Goal: Transaction & Acquisition: Purchase product/service

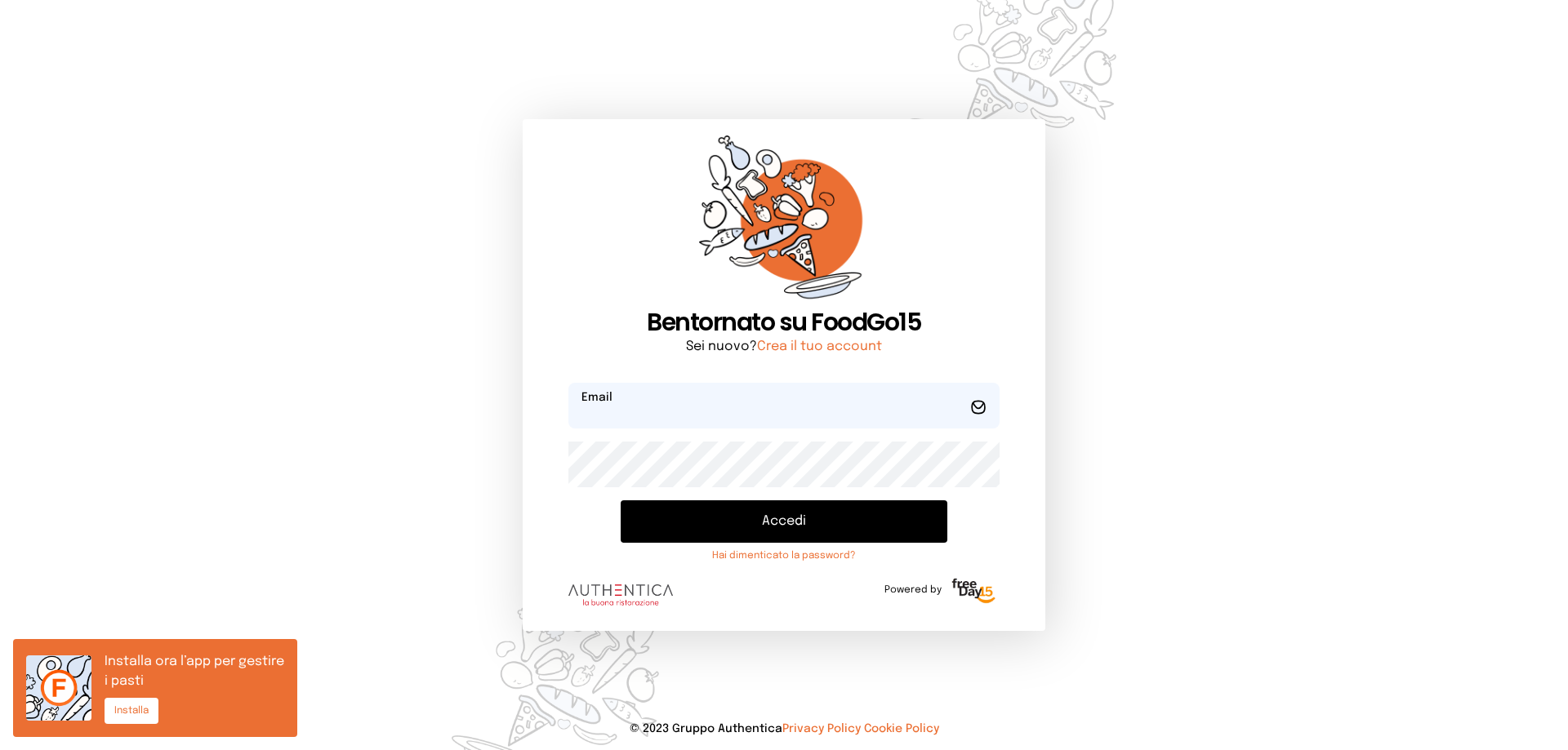
type input "**********"
click at [747, 525] on button "Accedi" at bounding box center [784, 522] width 327 height 43
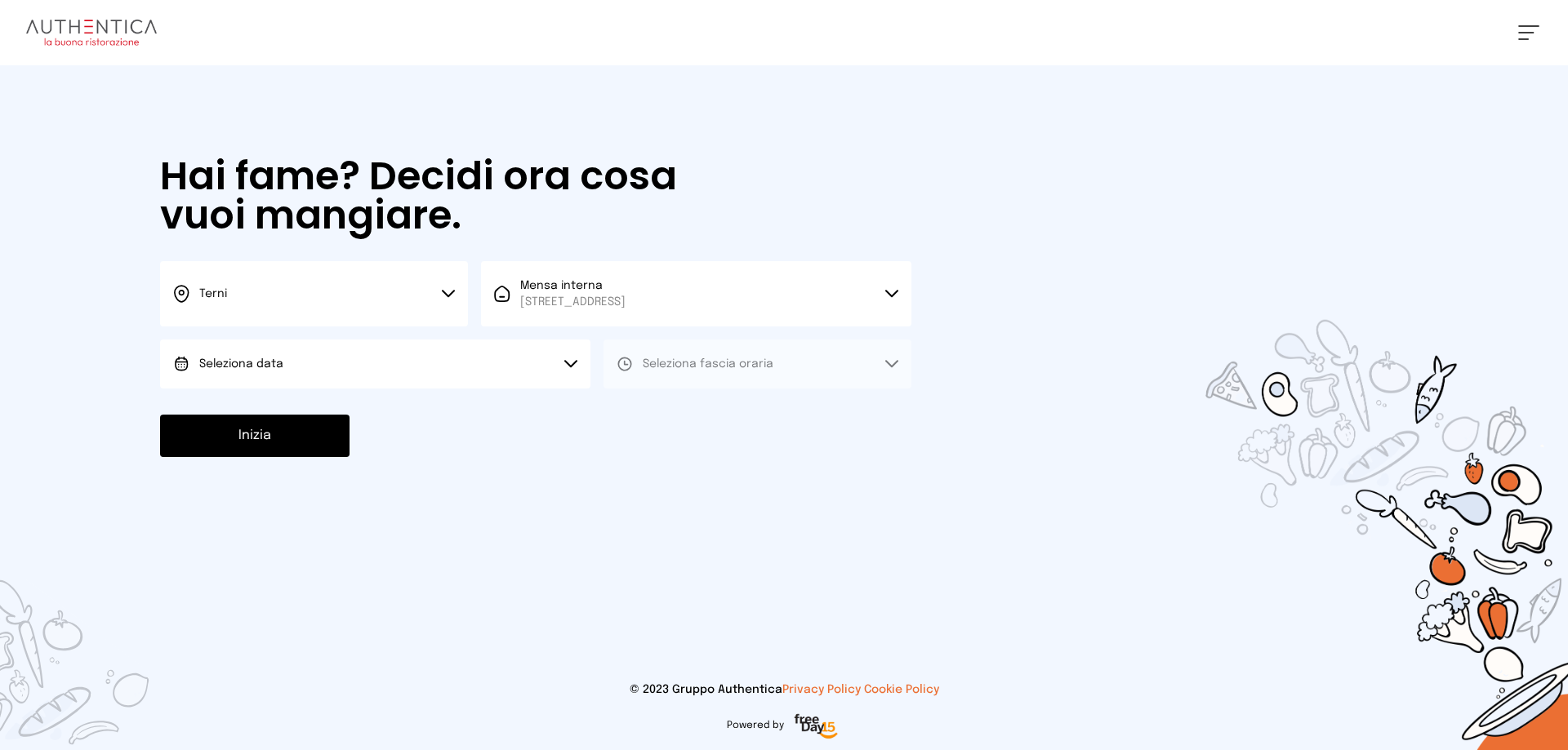
click at [460, 351] on button "Seleziona data" at bounding box center [375, 364] width 431 height 49
click at [387, 396] on li "[DATE], [DATE]" at bounding box center [375, 410] width 431 height 43
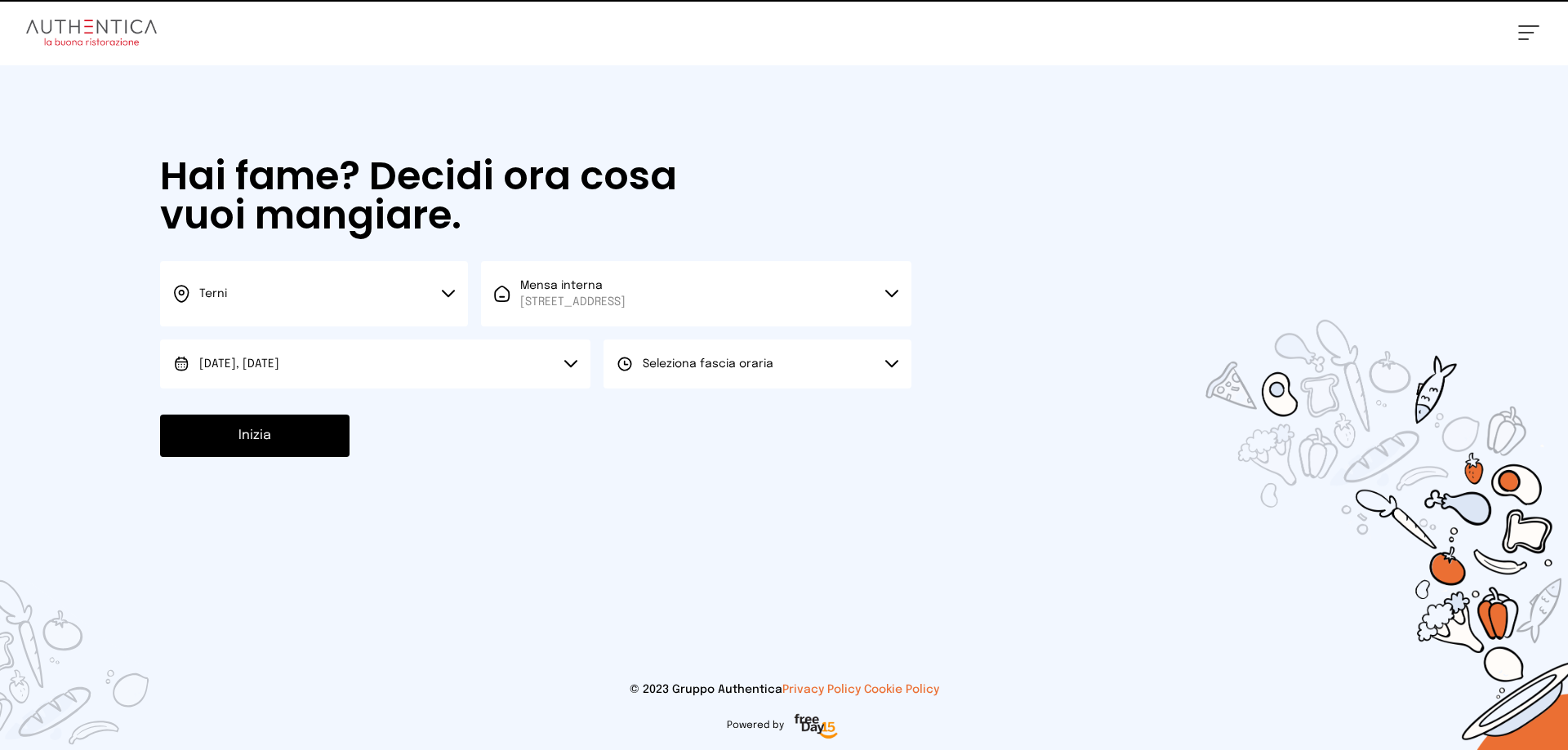
click at [665, 382] on button "Seleziona fascia oraria" at bounding box center [757, 364] width 308 height 49
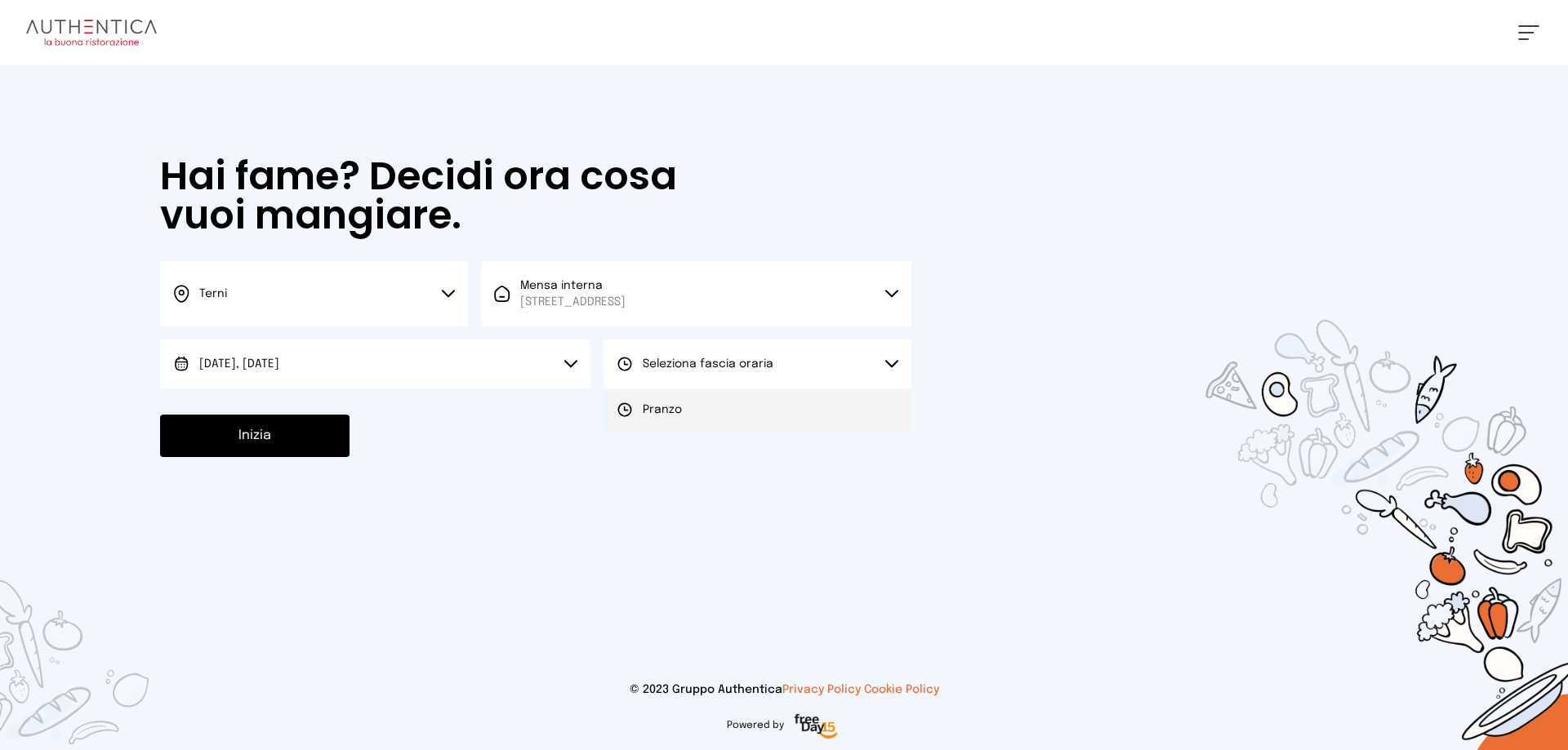
click at [666, 407] on span "Pranzo" at bounding box center [662, 409] width 39 height 16
click at [256, 445] on button "Inizia" at bounding box center [254, 436] width 189 height 43
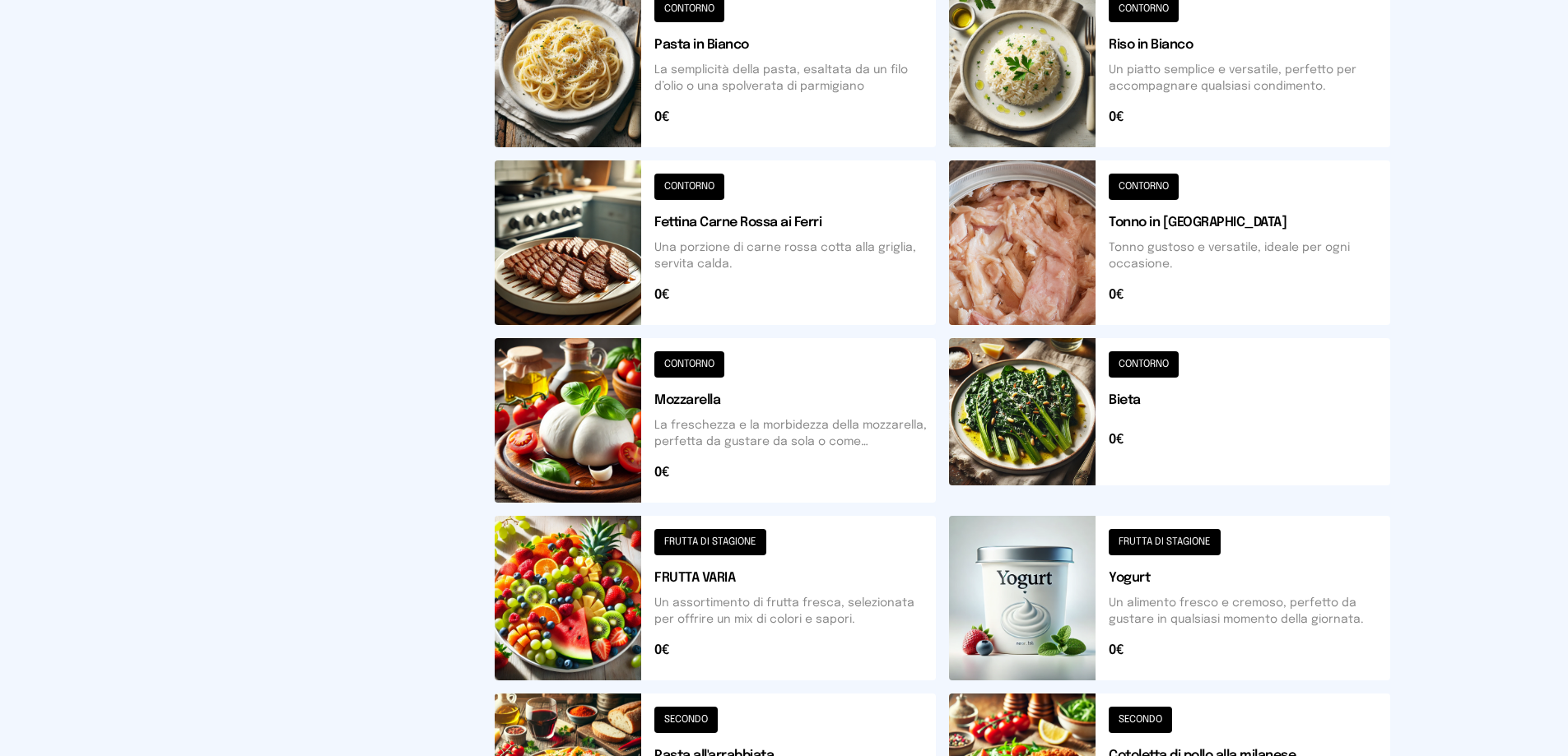
scroll to position [607, 0]
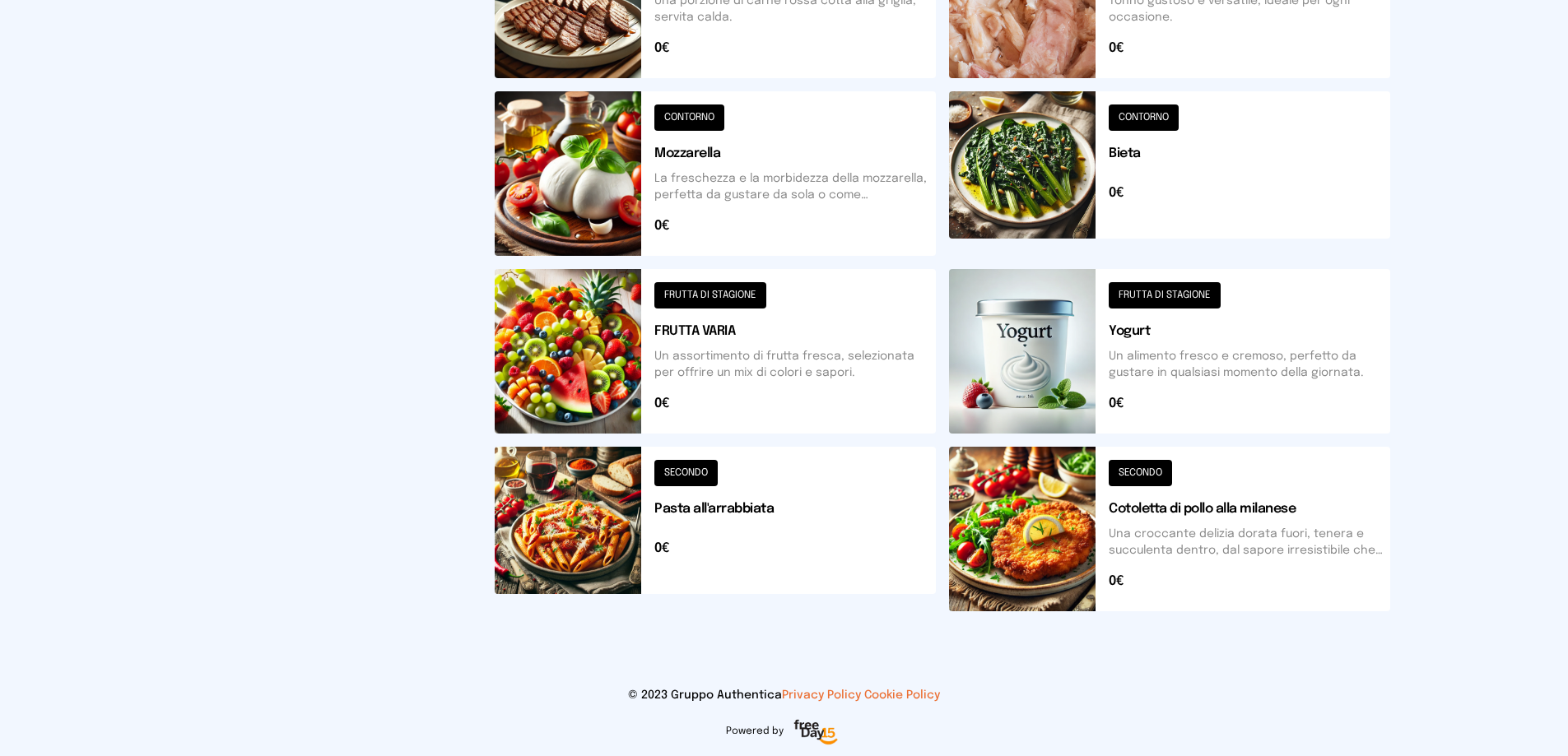
click at [1194, 507] on button at bounding box center [1169, 529] width 441 height 165
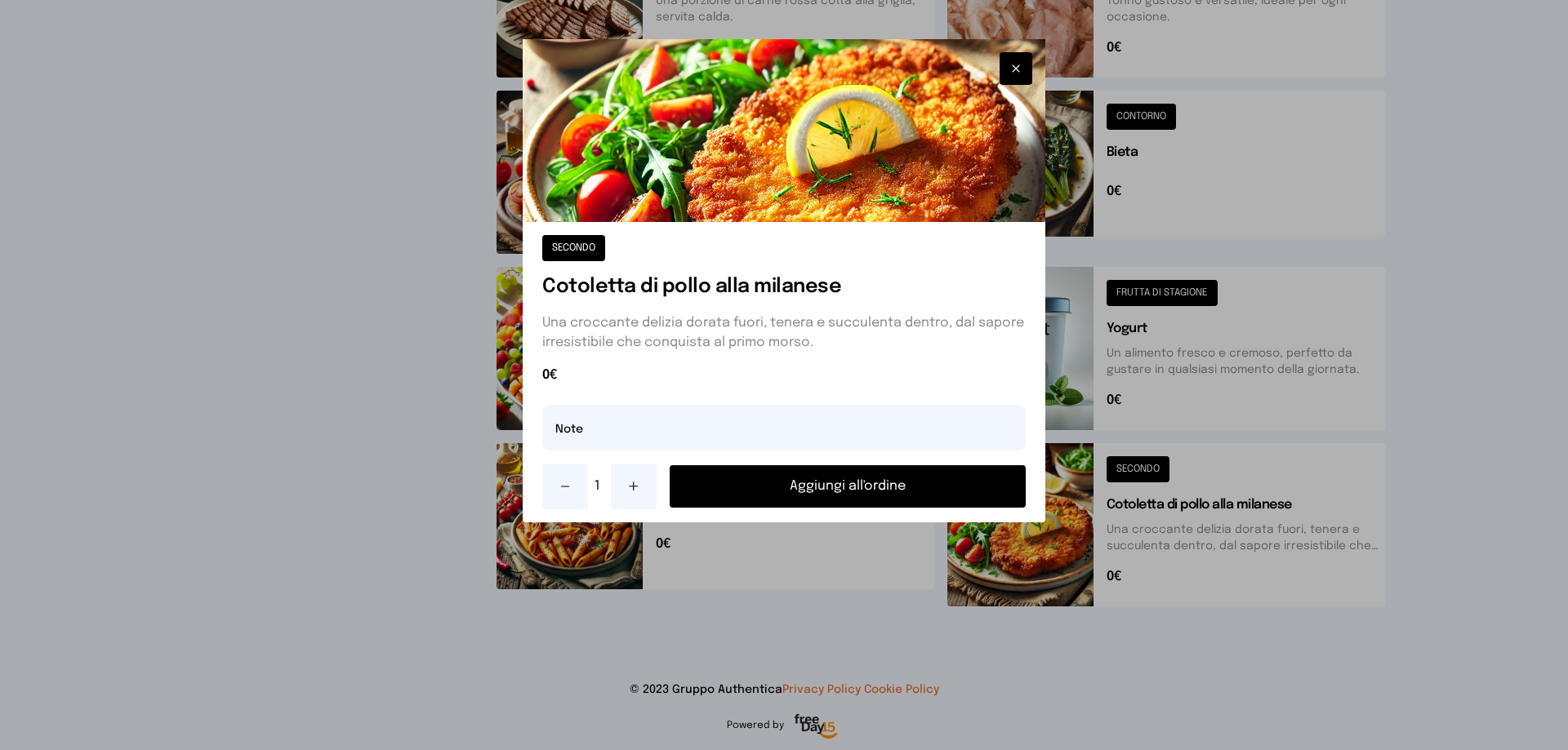
click at [914, 492] on button "Aggiungi all'ordine" at bounding box center [847, 486] width 356 height 43
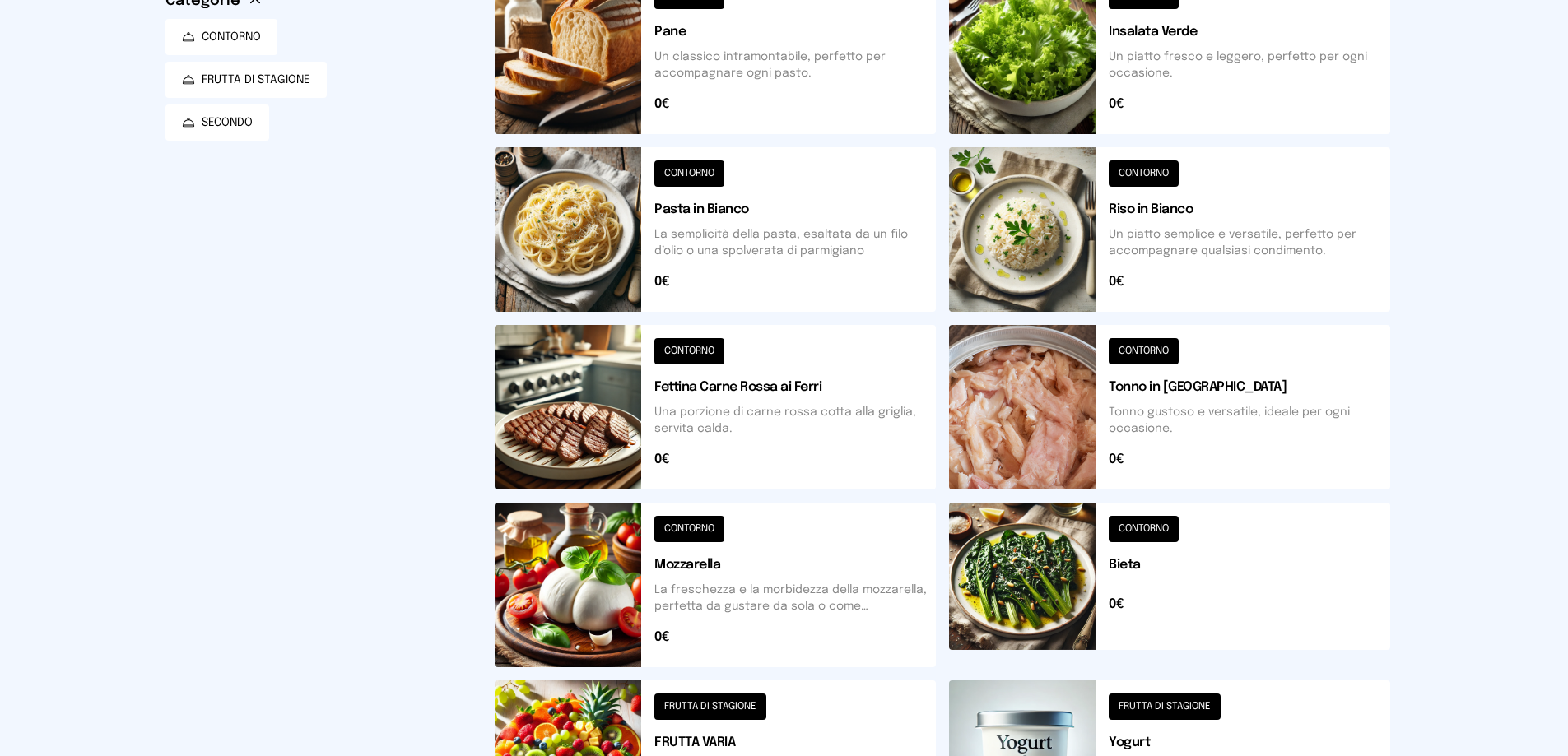
scroll to position [0, 0]
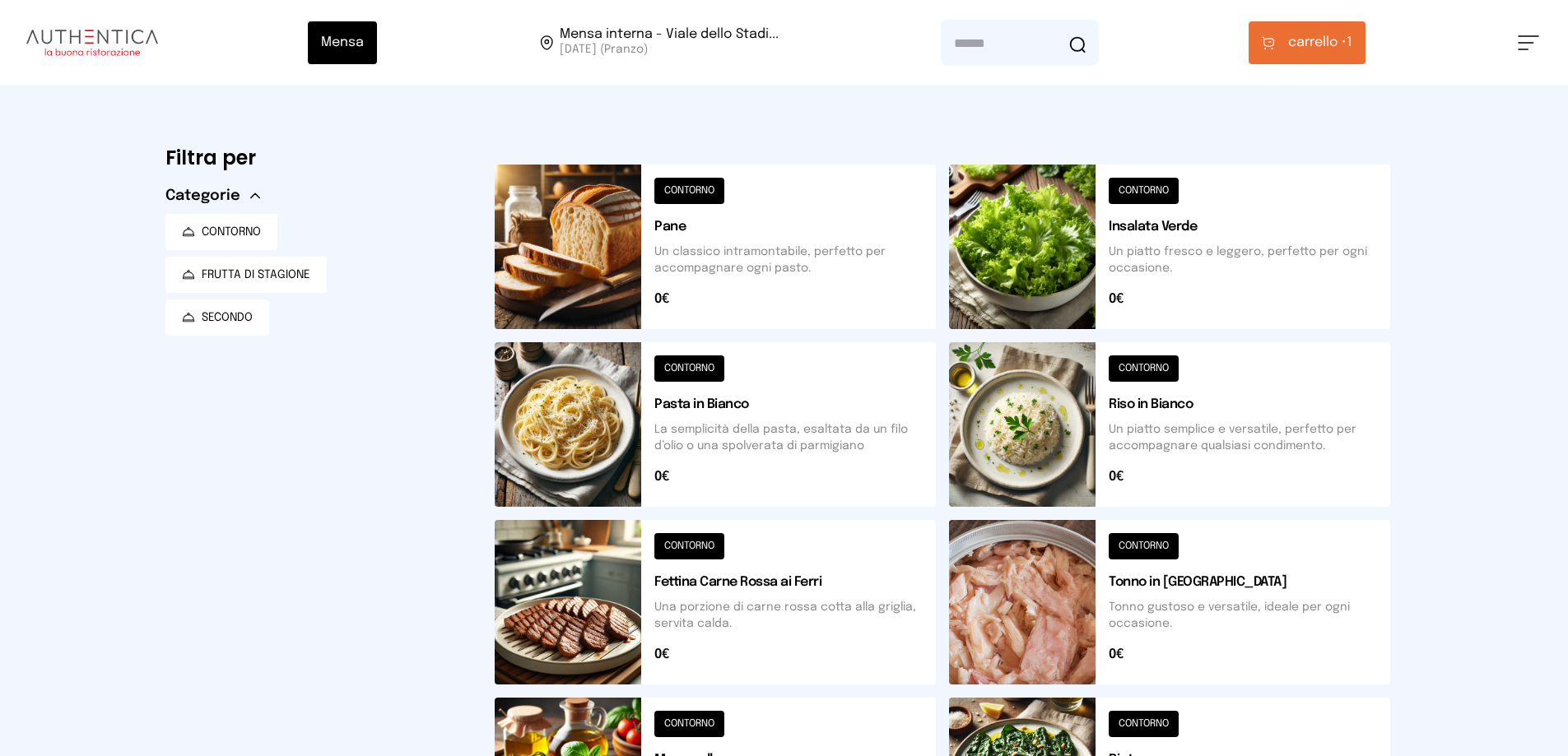
click at [1223, 220] on button at bounding box center [1169, 247] width 441 height 165
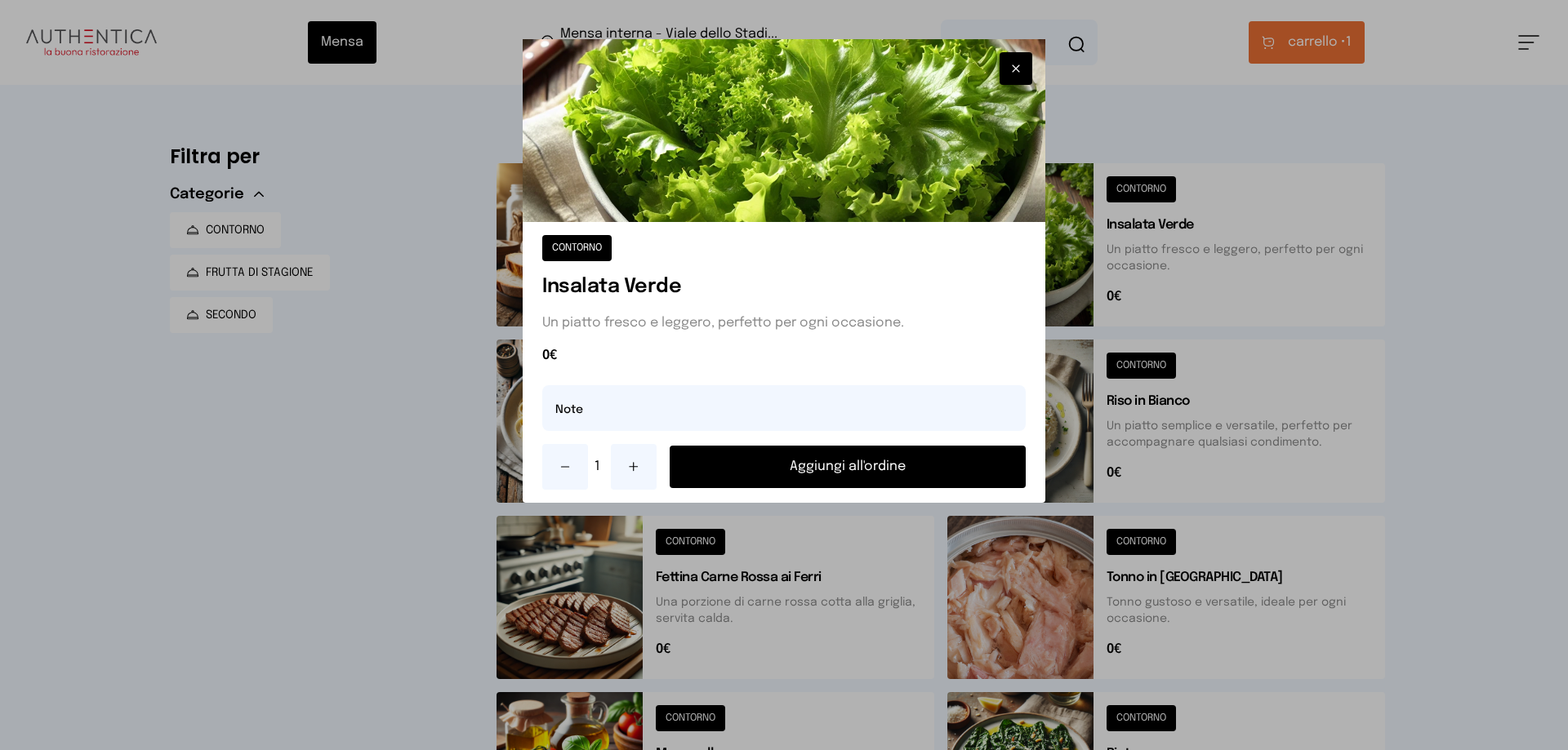
click at [861, 463] on button "Aggiungi all'ordine" at bounding box center [847, 467] width 356 height 43
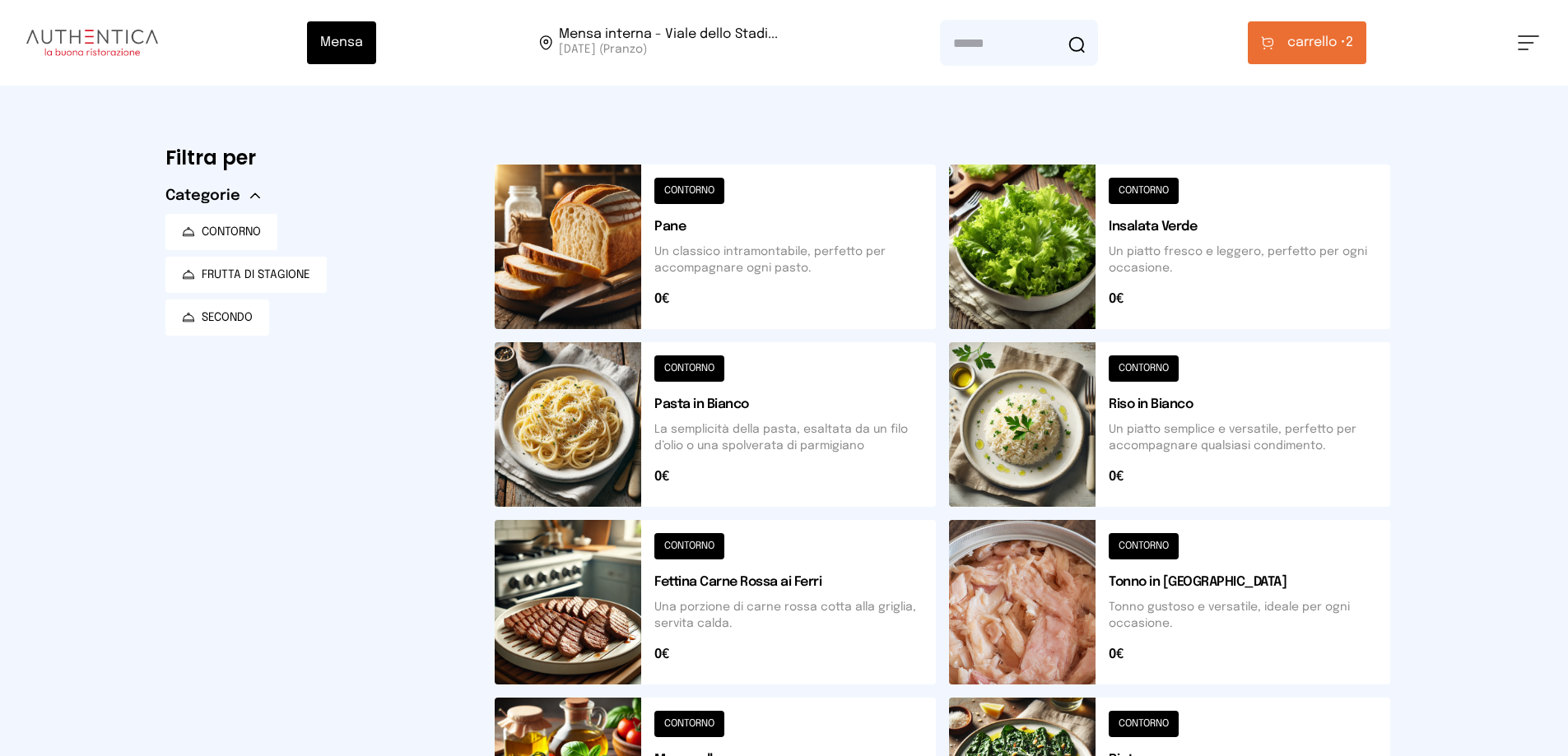
click at [1329, 53] on button "carrello • 2" at bounding box center [1307, 43] width 118 height 43
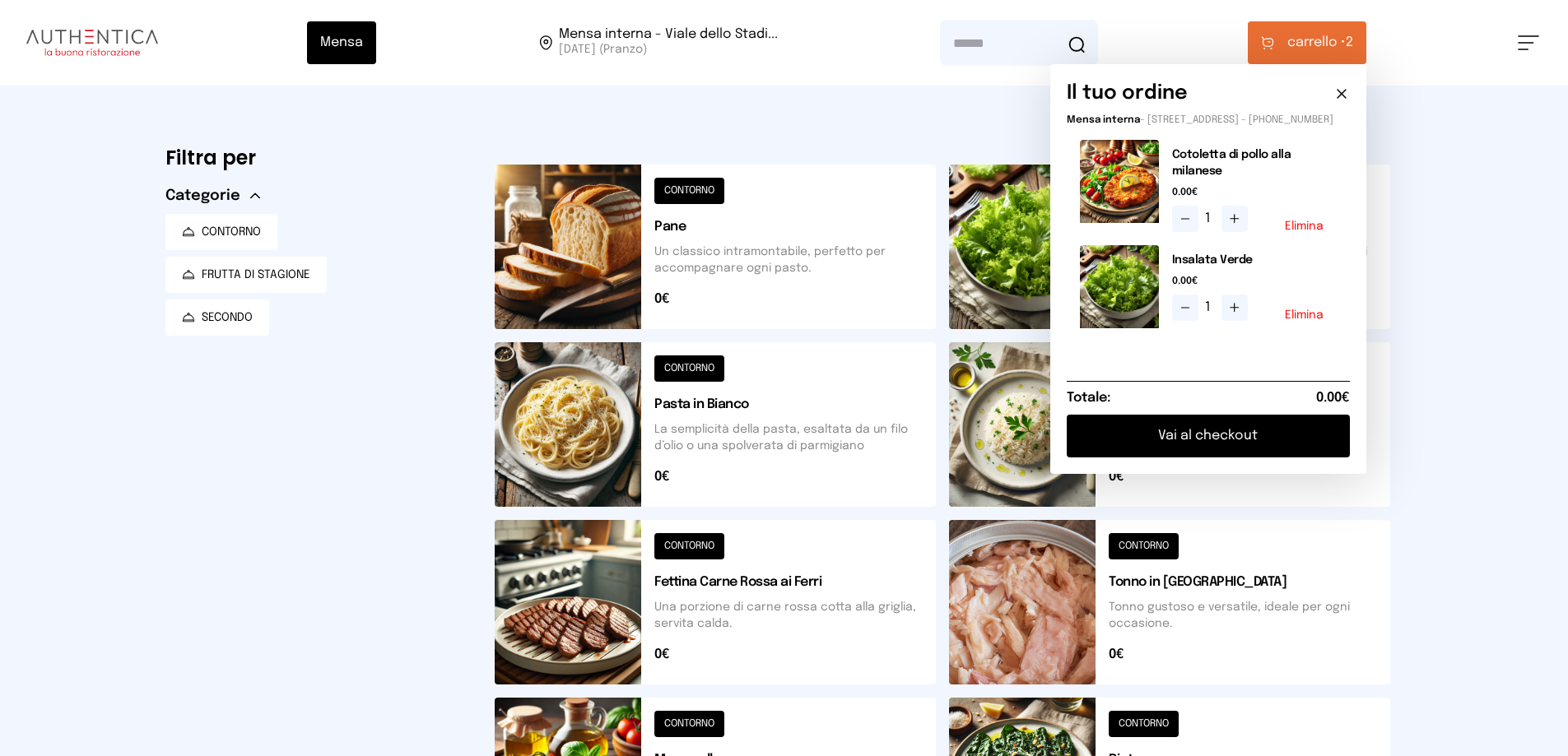
click at [1245, 456] on button "Vai al checkout" at bounding box center [1208, 436] width 283 height 43
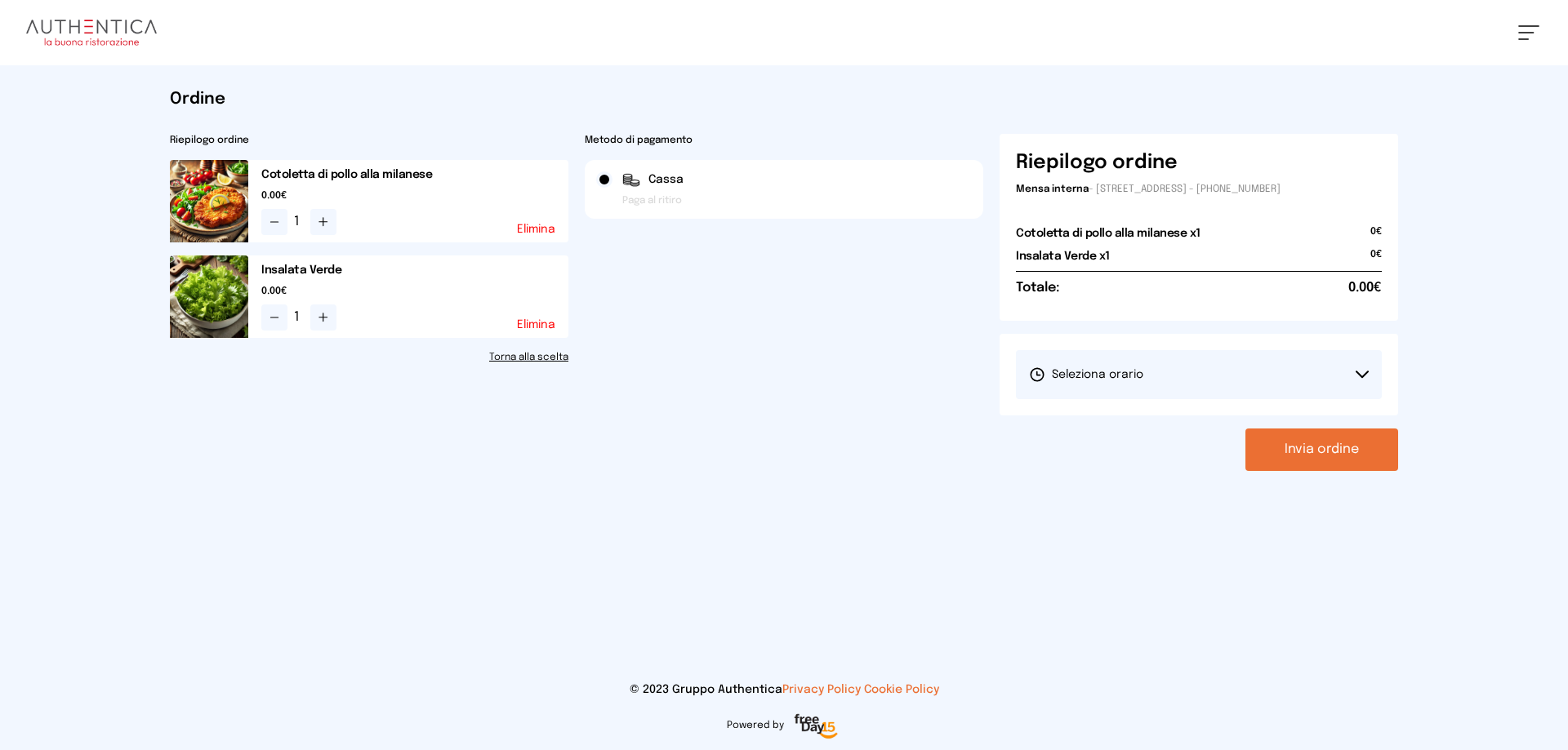
click at [1249, 454] on button "Invia ordine" at bounding box center [1321, 450] width 153 height 43
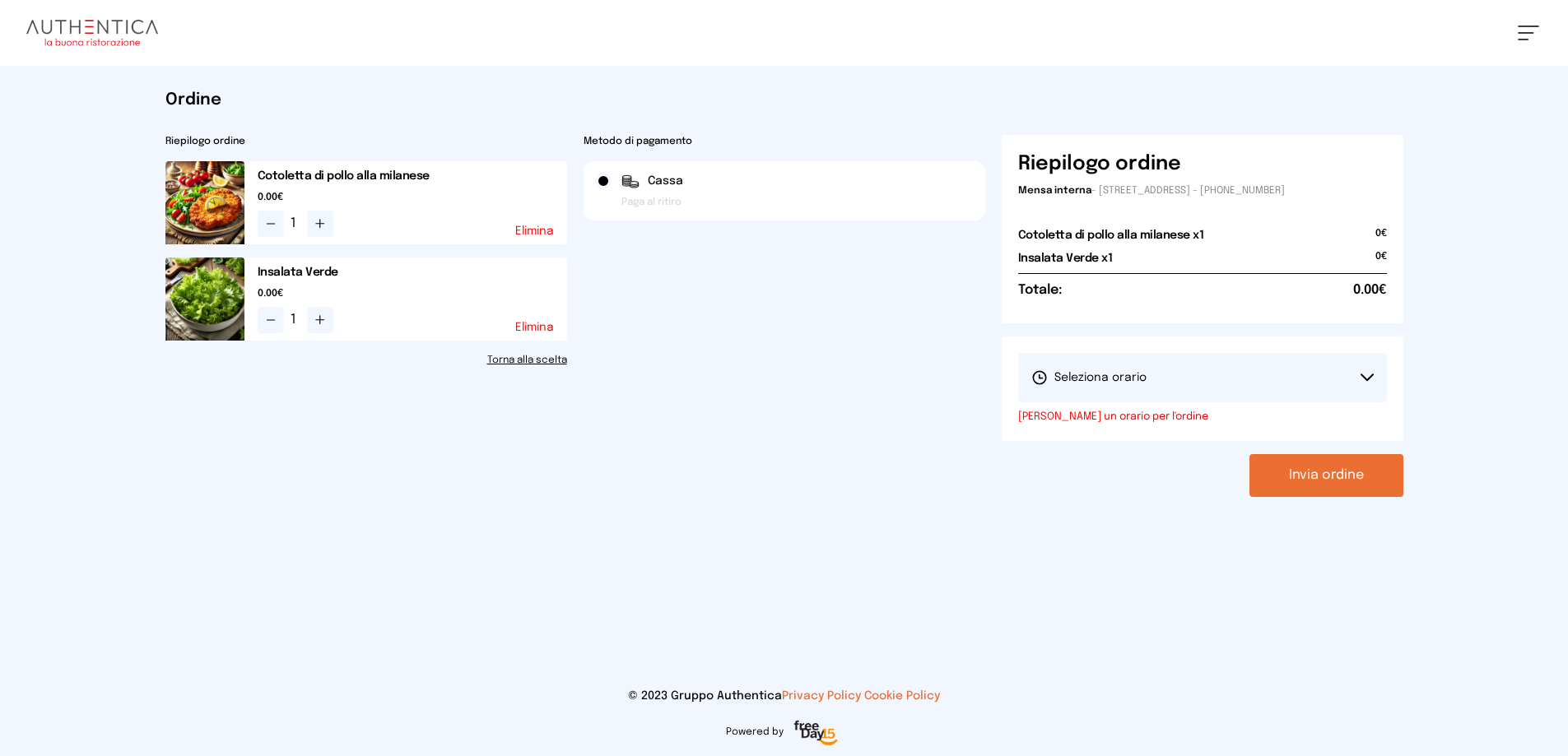
click at [1211, 383] on button "Seleziona orario" at bounding box center [1203, 378] width 369 height 49
click at [1127, 431] on span "1° Turno (13:00 - 15:00)" at bounding box center [1093, 423] width 124 height 16
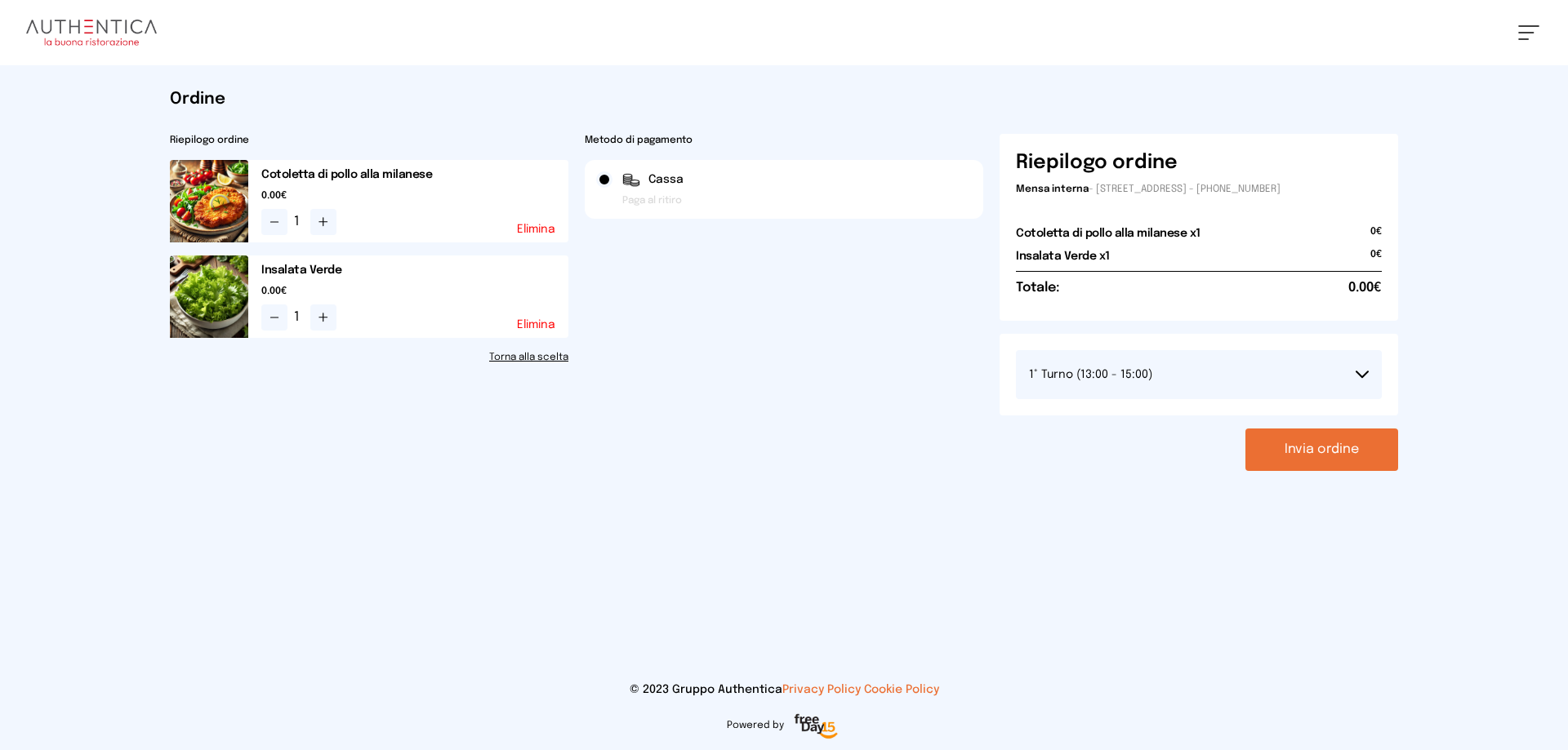
click at [1324, 458] on button "Invia ordine" at bounding box center [1321, 450] width 153 height 43
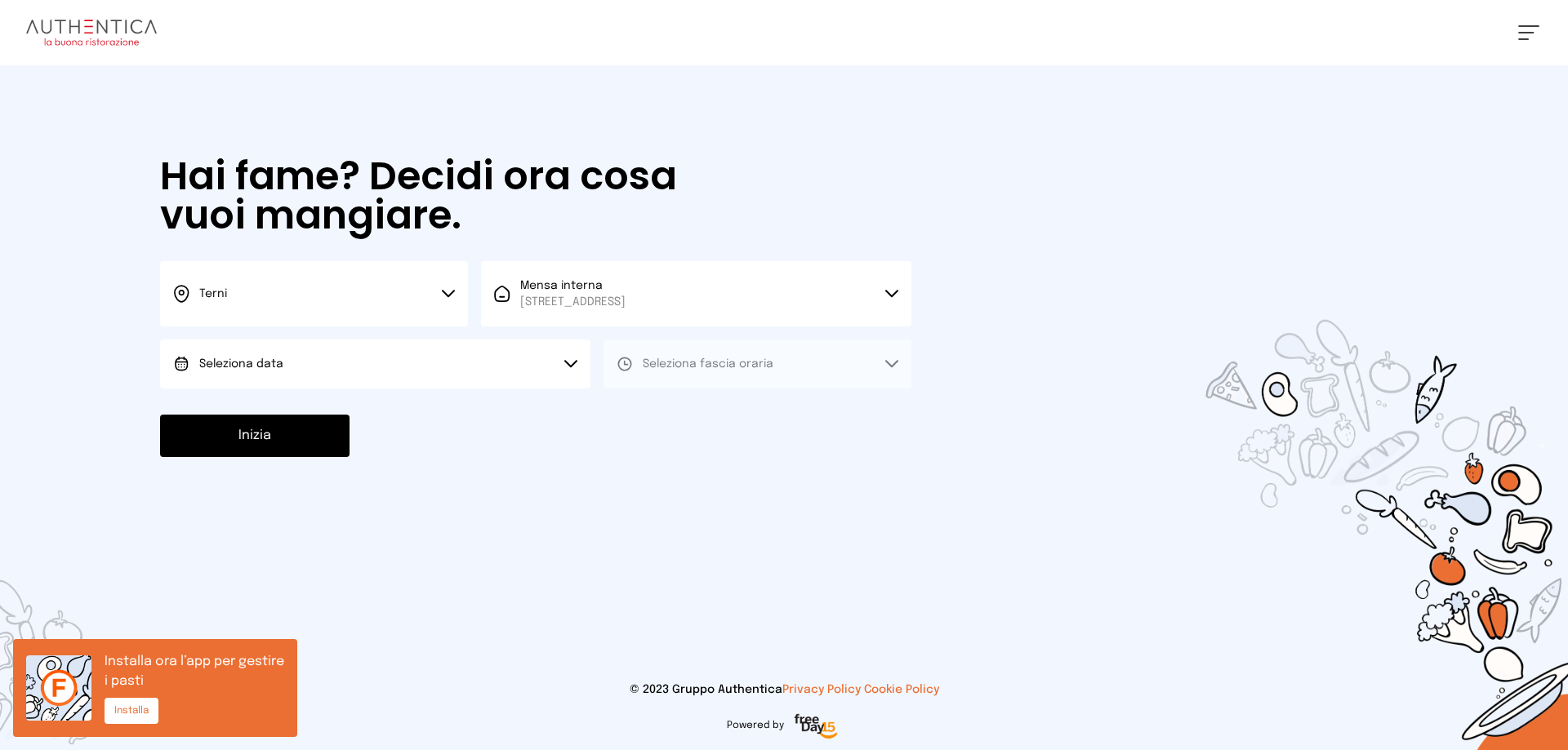
click at [469, 355] on button "Seleziona data" at bounding box center [375, 364] width 431 height 49
click at [382, 399] on li "[DATE], [DATE]" at bounding box center [375, 410] width 431 height 43
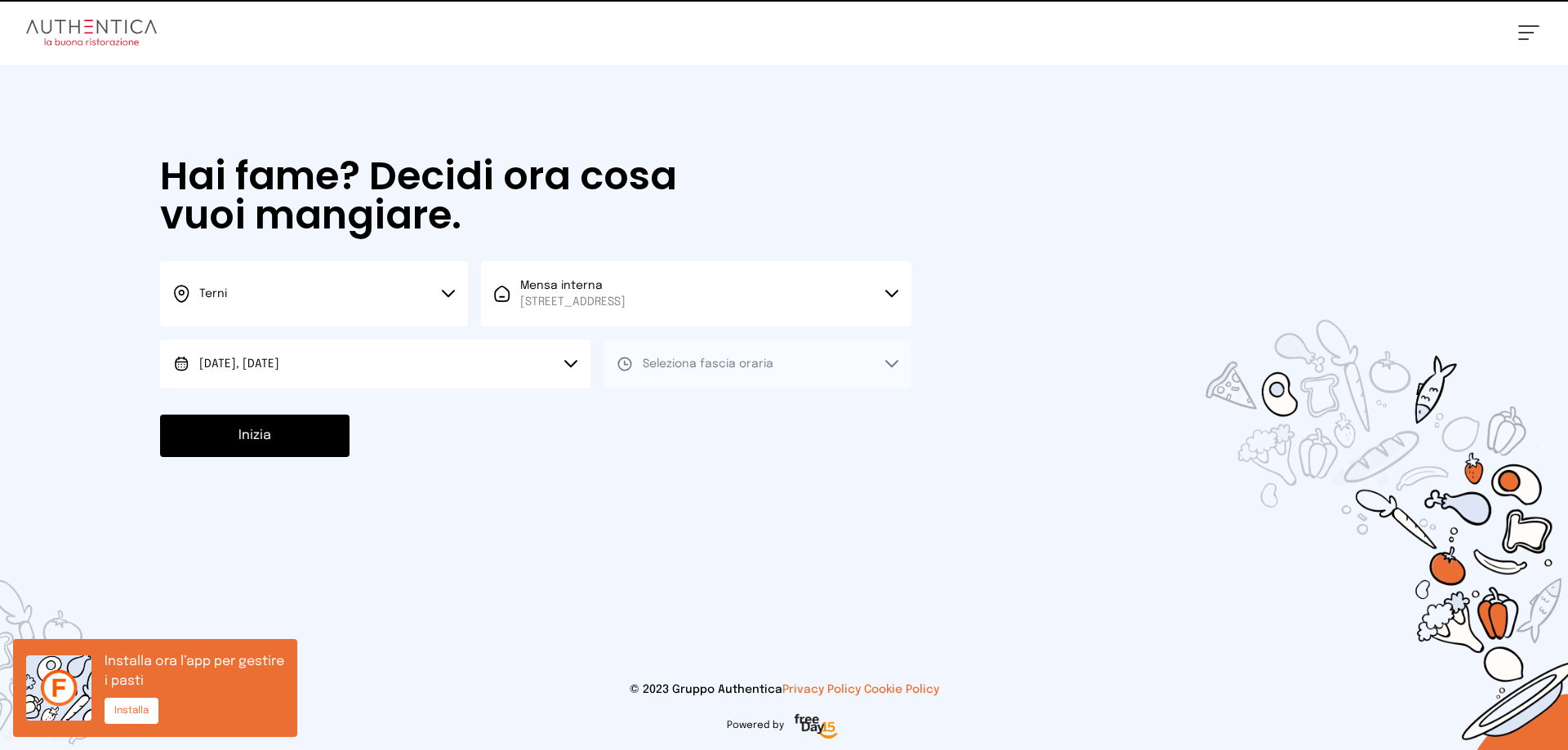
click at [741, 366] on span "Seleziona fascia oraria" at bounding box center [708, 364] width 131 height 12
click at [698, 391] on li "Pranzo" at bounding box center [757, 410] width 308 height 43
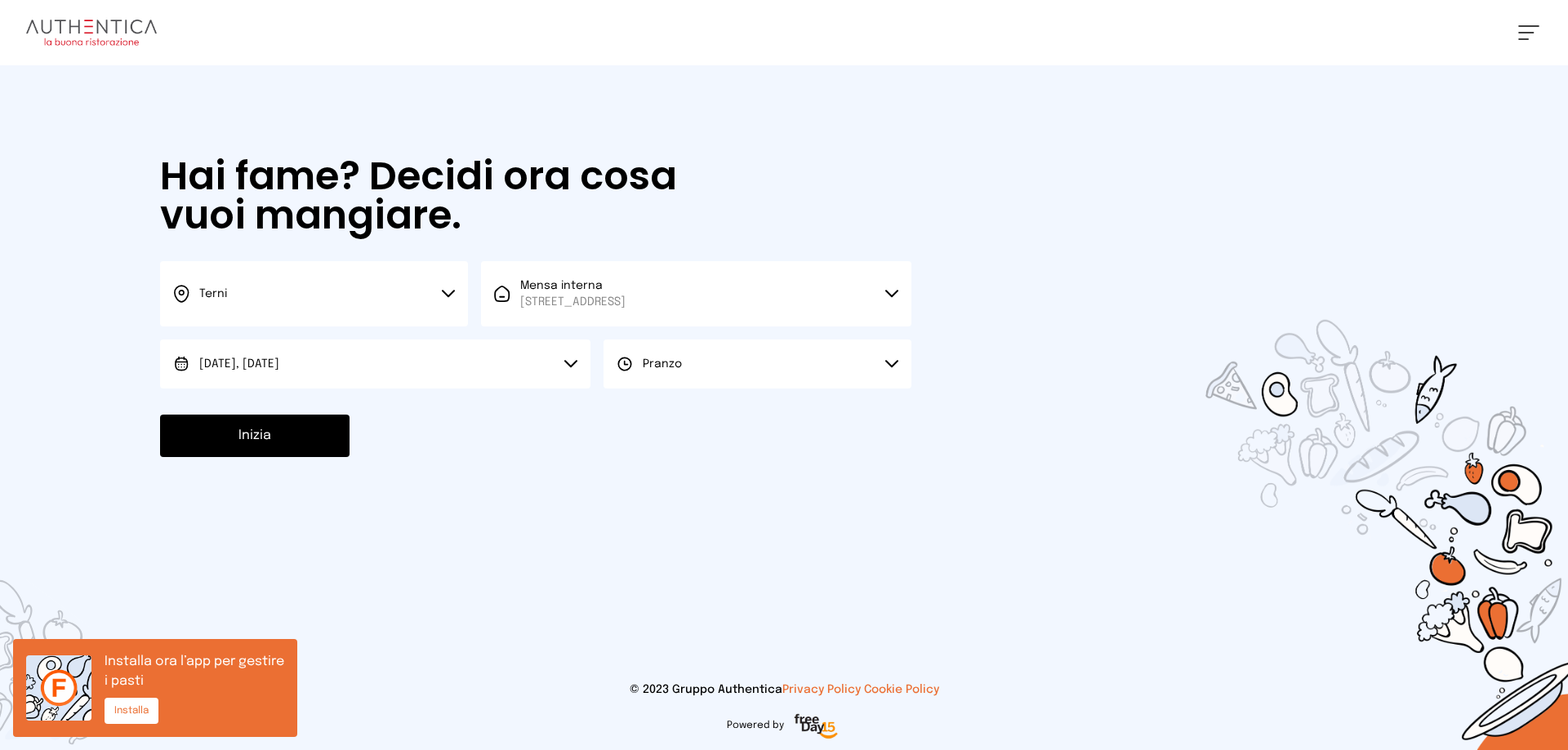
click at [282, 442] on button "Inizia" at bounding box center [254, 436] width 189 height 43
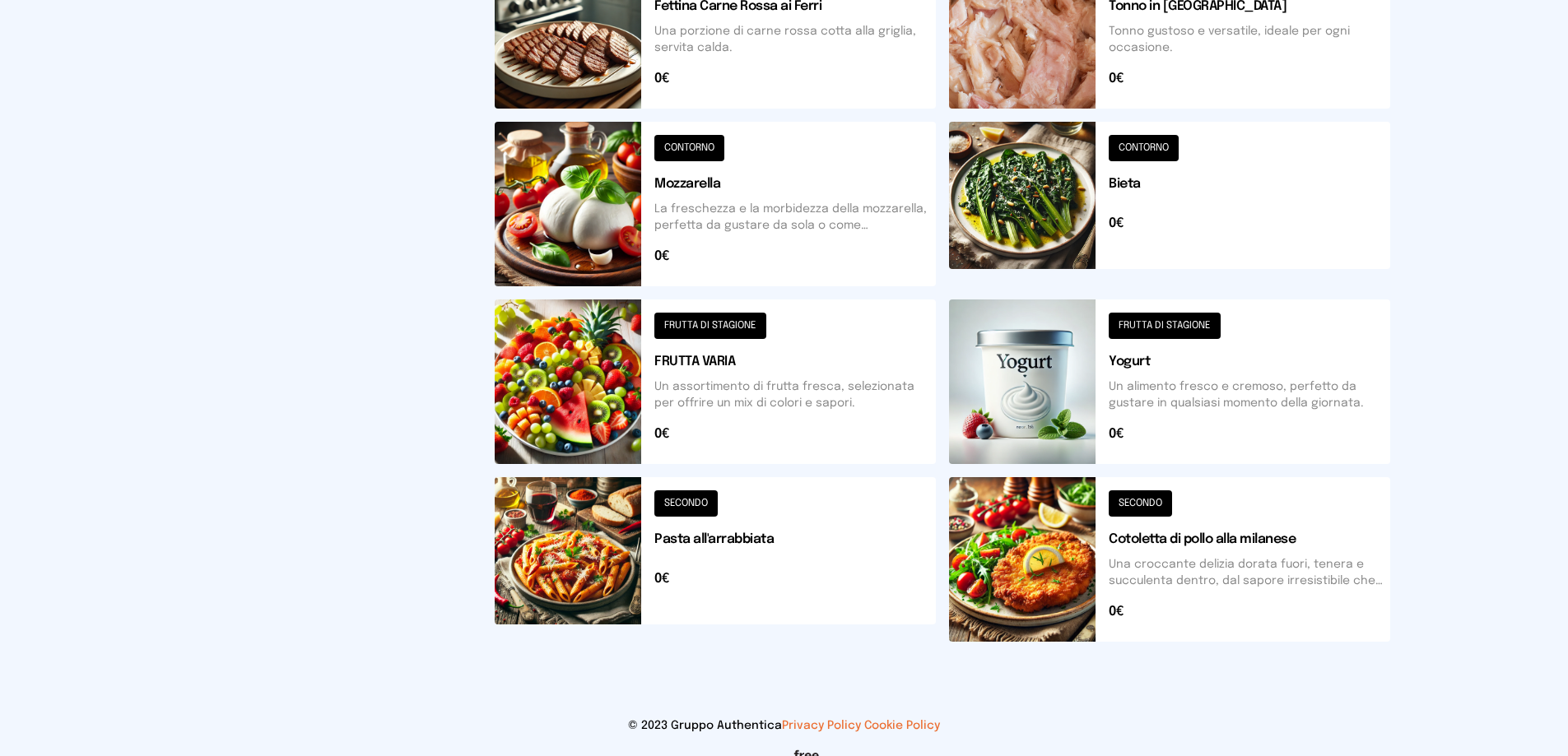
scroll to position [165, 0]
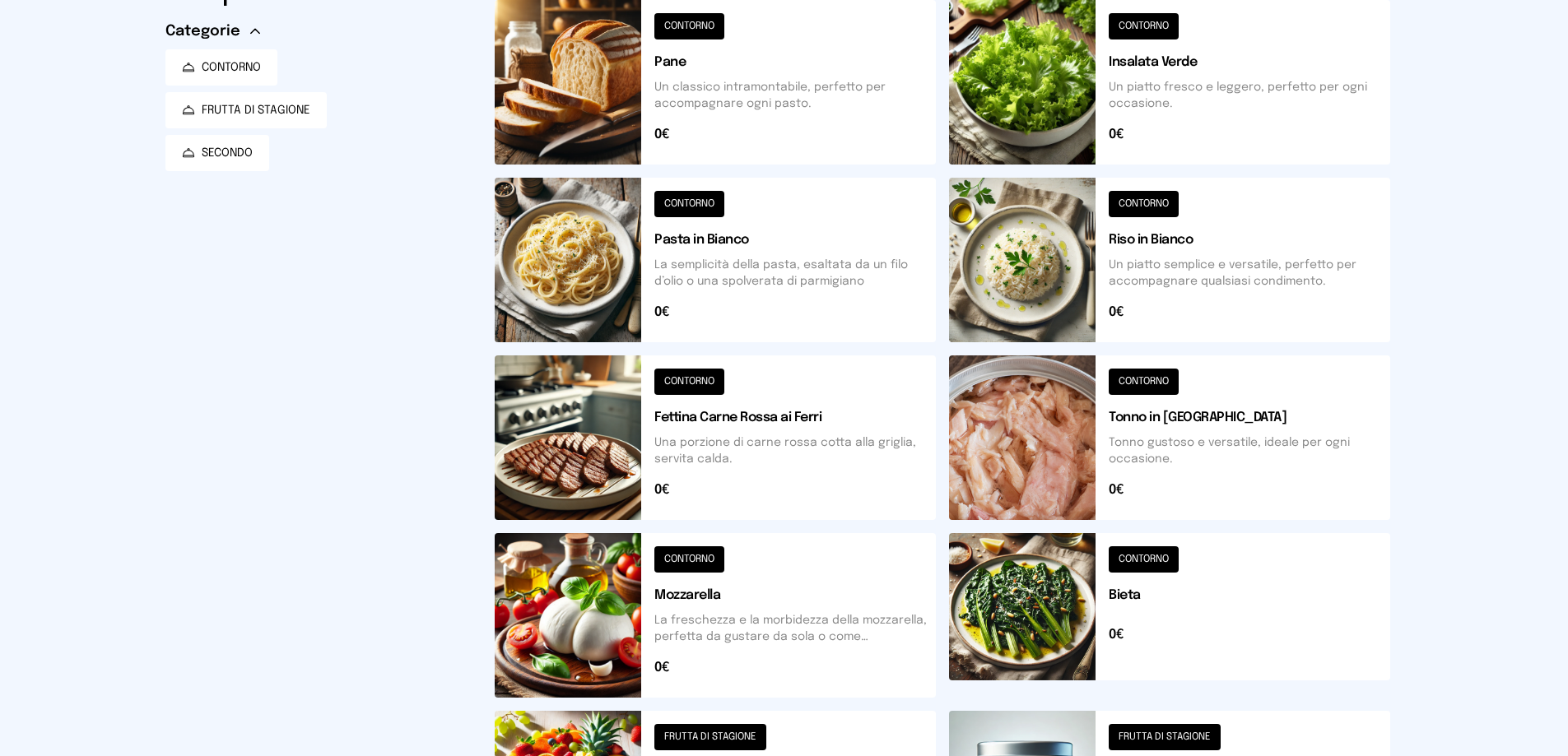
click at [1174, 256] on button at bounding box center [1169, 260] width 441 height 165
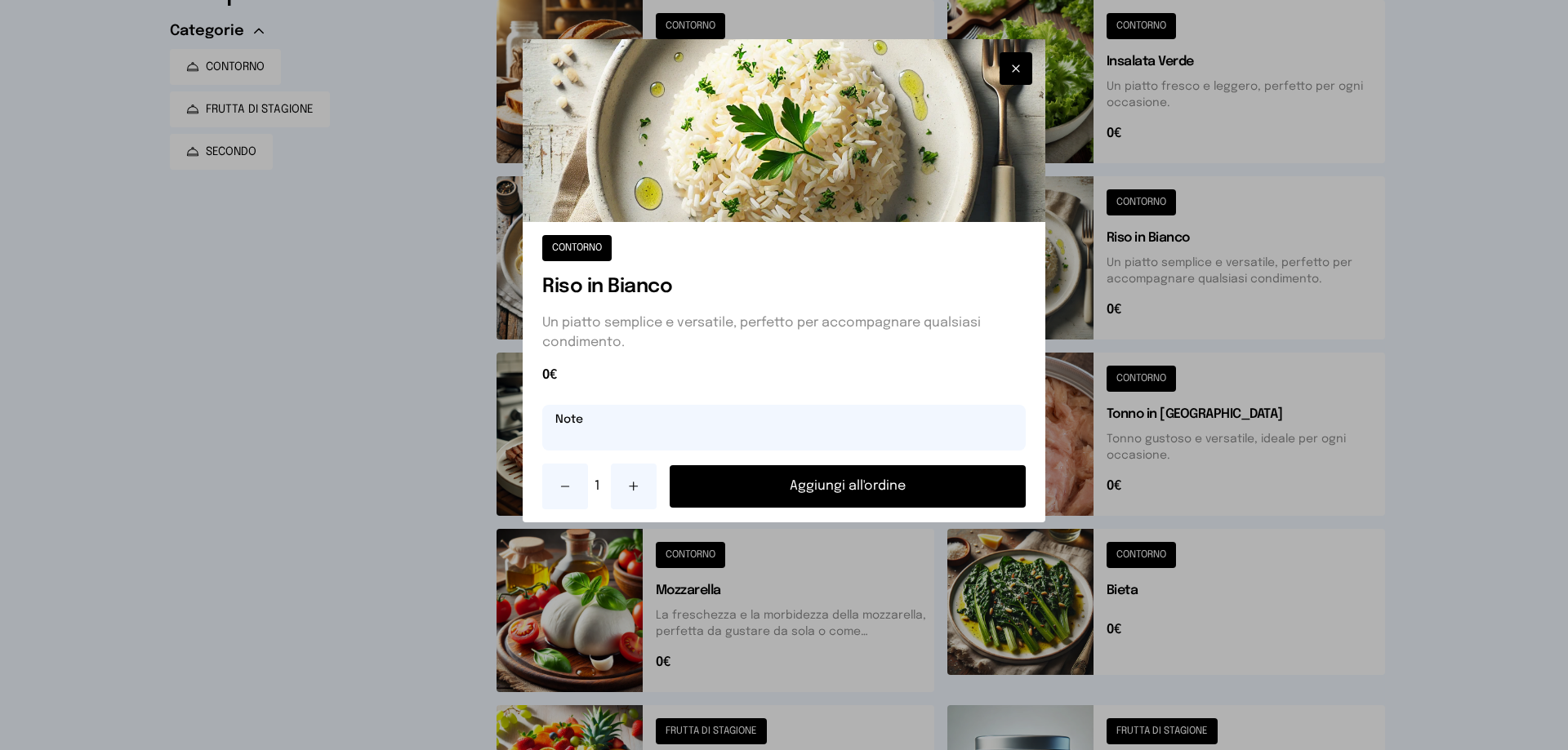
click at [941, 440] on input "text" at bounding box center [784, 427] width 483 height 45
type input "**********"
click at [941, 473] on button "Aggiungi all'ordine" at bounding box center [847, 486] width 356 height 43
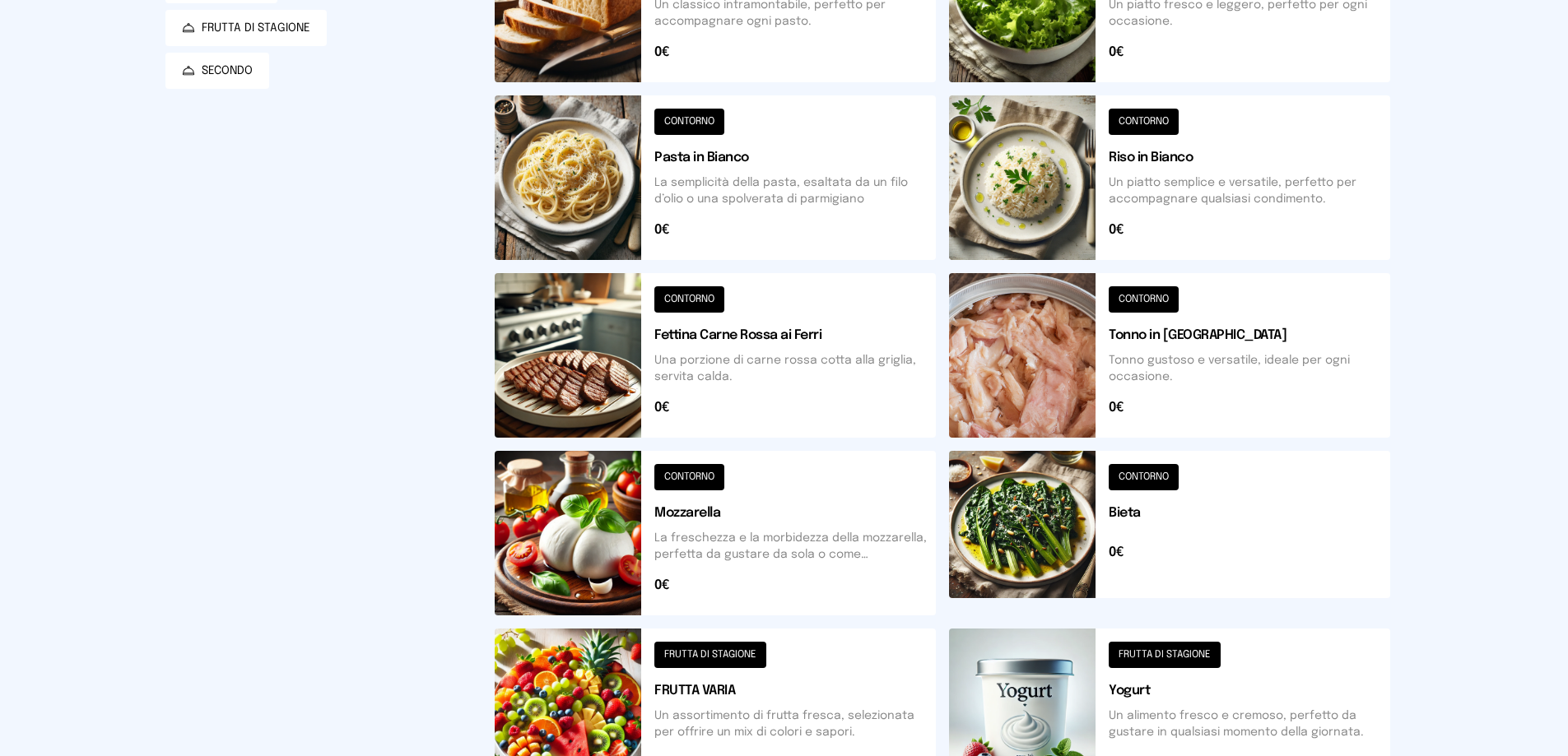
scroll to position [412, 0]
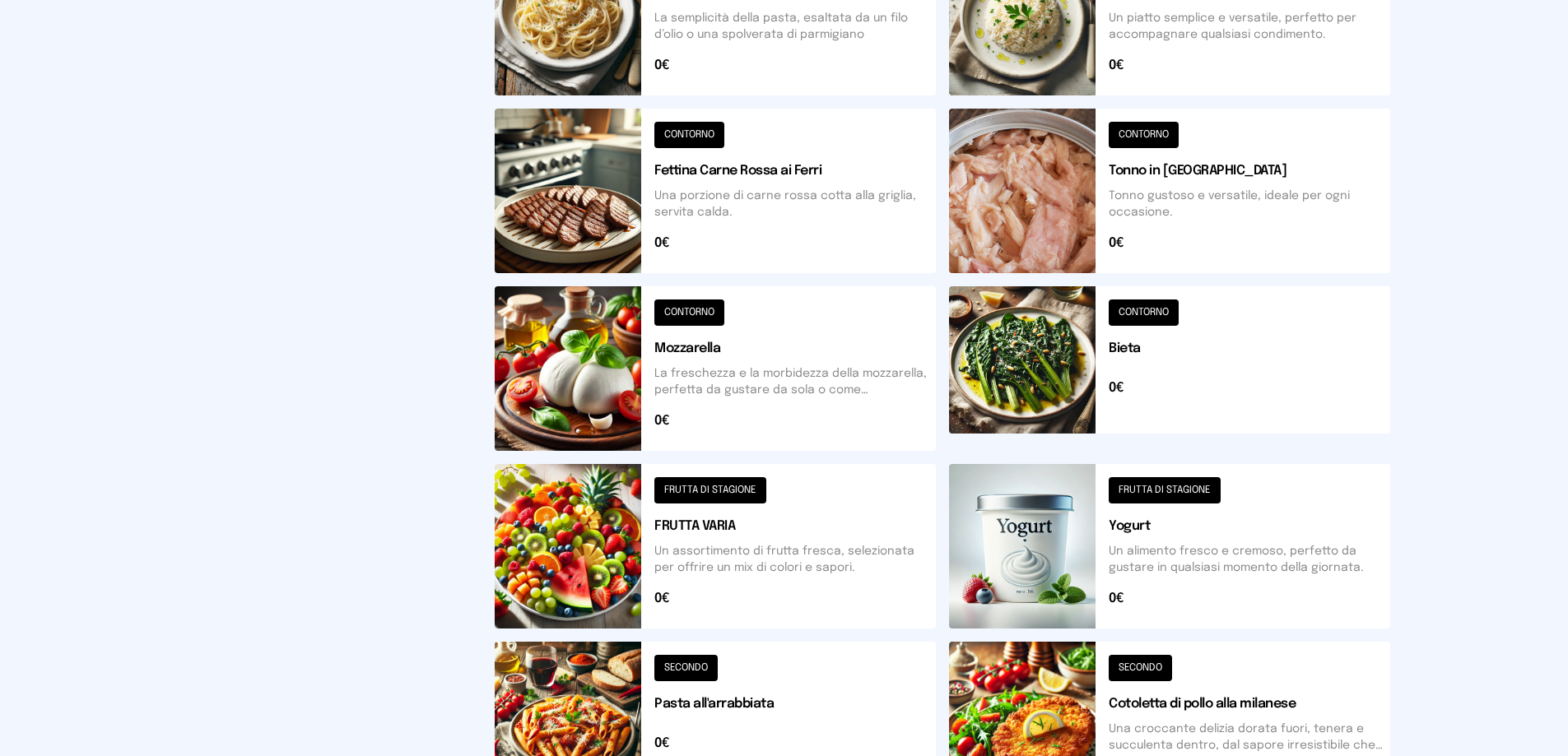
click at [1219, 488] on button at bounding box center [1169, 547] width 441 height 165
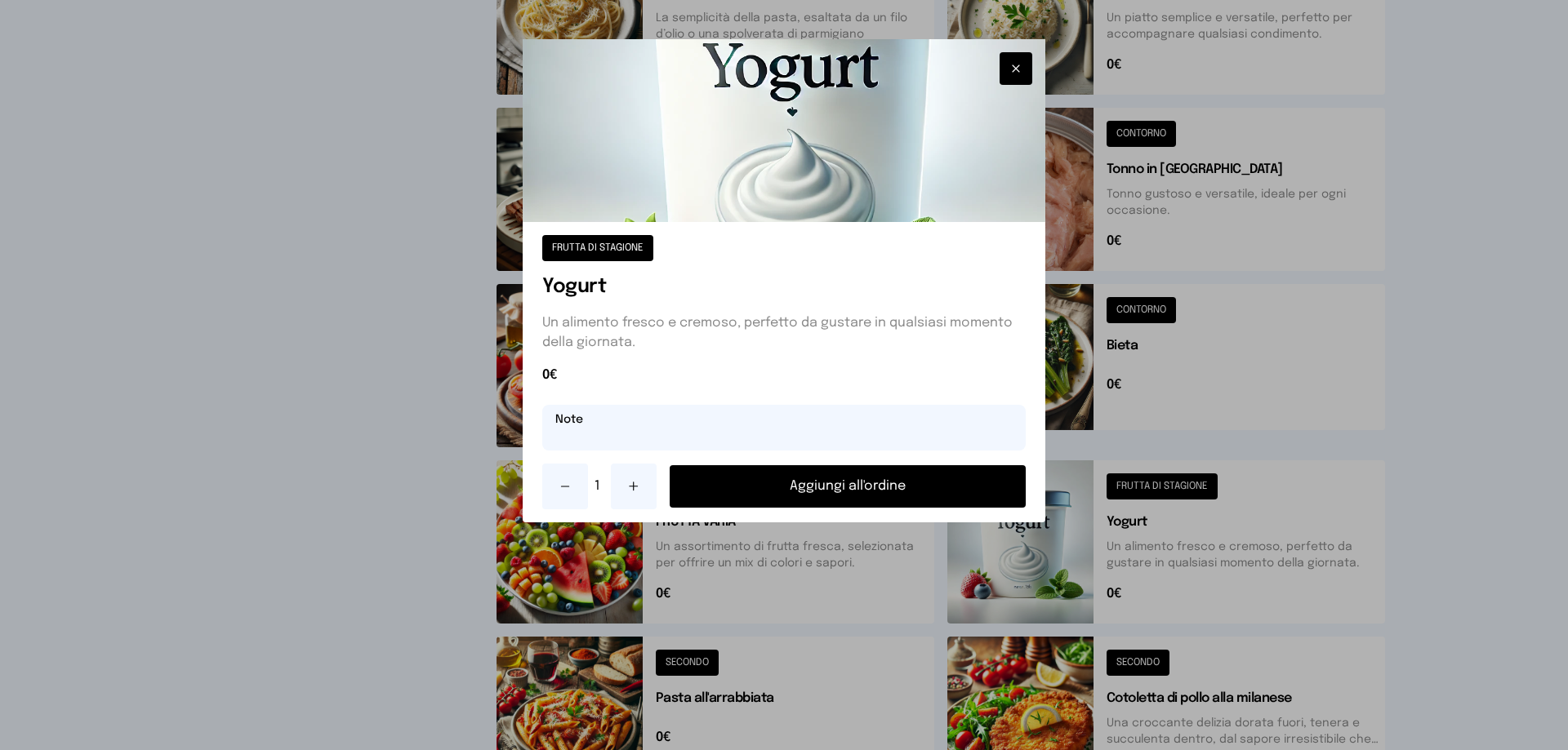
click at [801, 417] on input "text" at bounding box center [784, 427] width 483 height 45
type input "**********"
click at [795, 490] on button "Aggiungi all'ordine" at bounding box center [847, 486] width 356 height 43
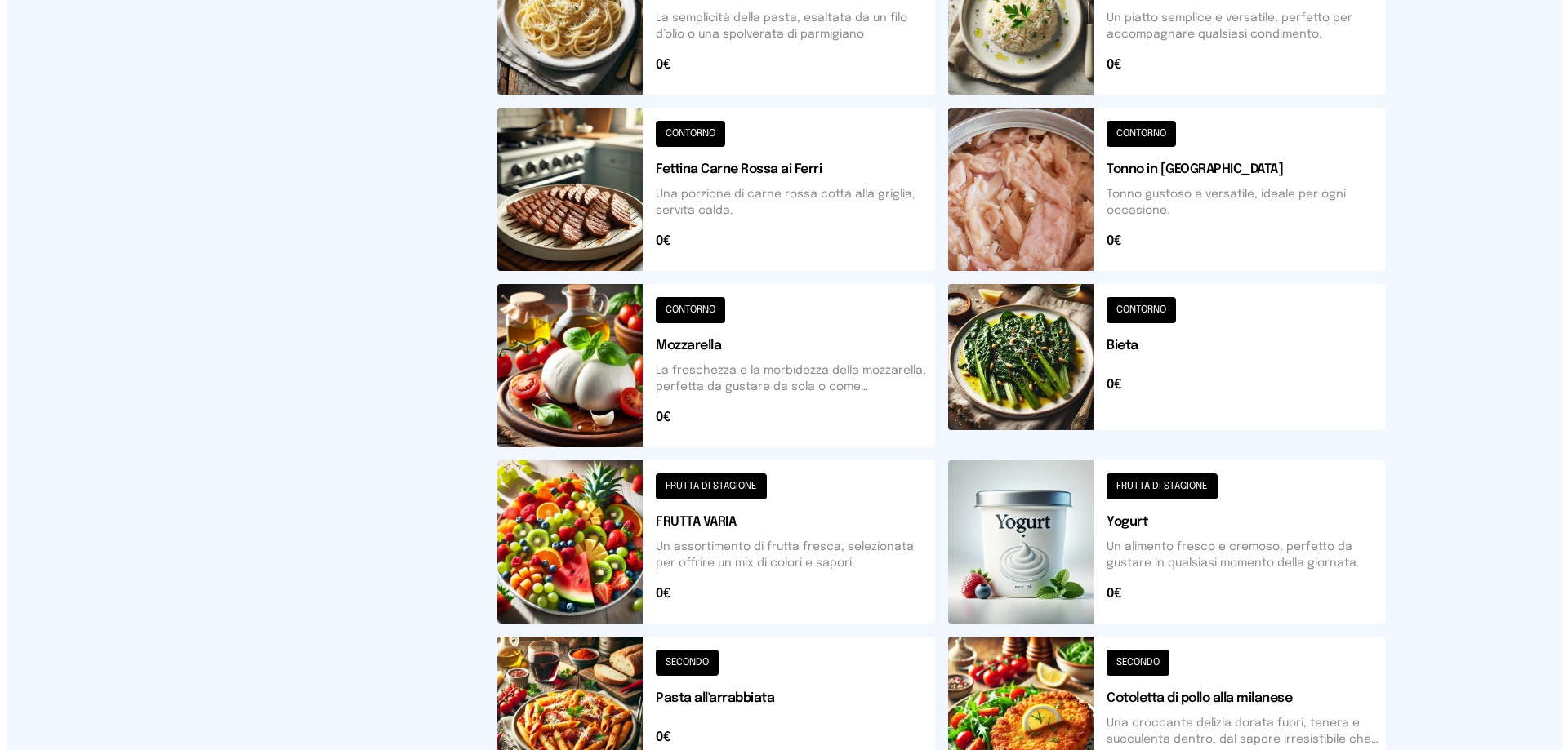
scroll to position [0, 0]
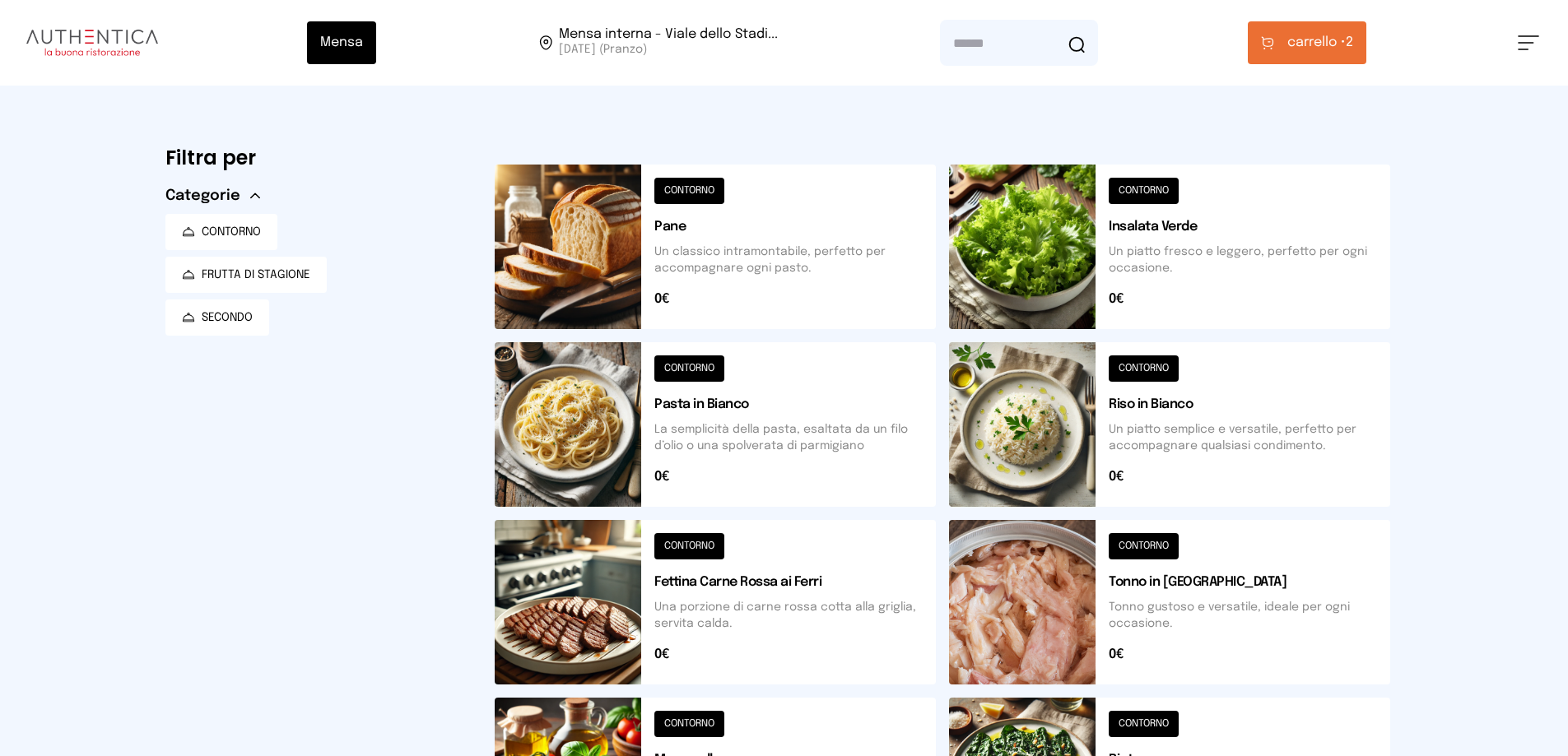
click at [1344, 41] on span "carrello •" at bounding box center [1316, 43] width 58 height 20
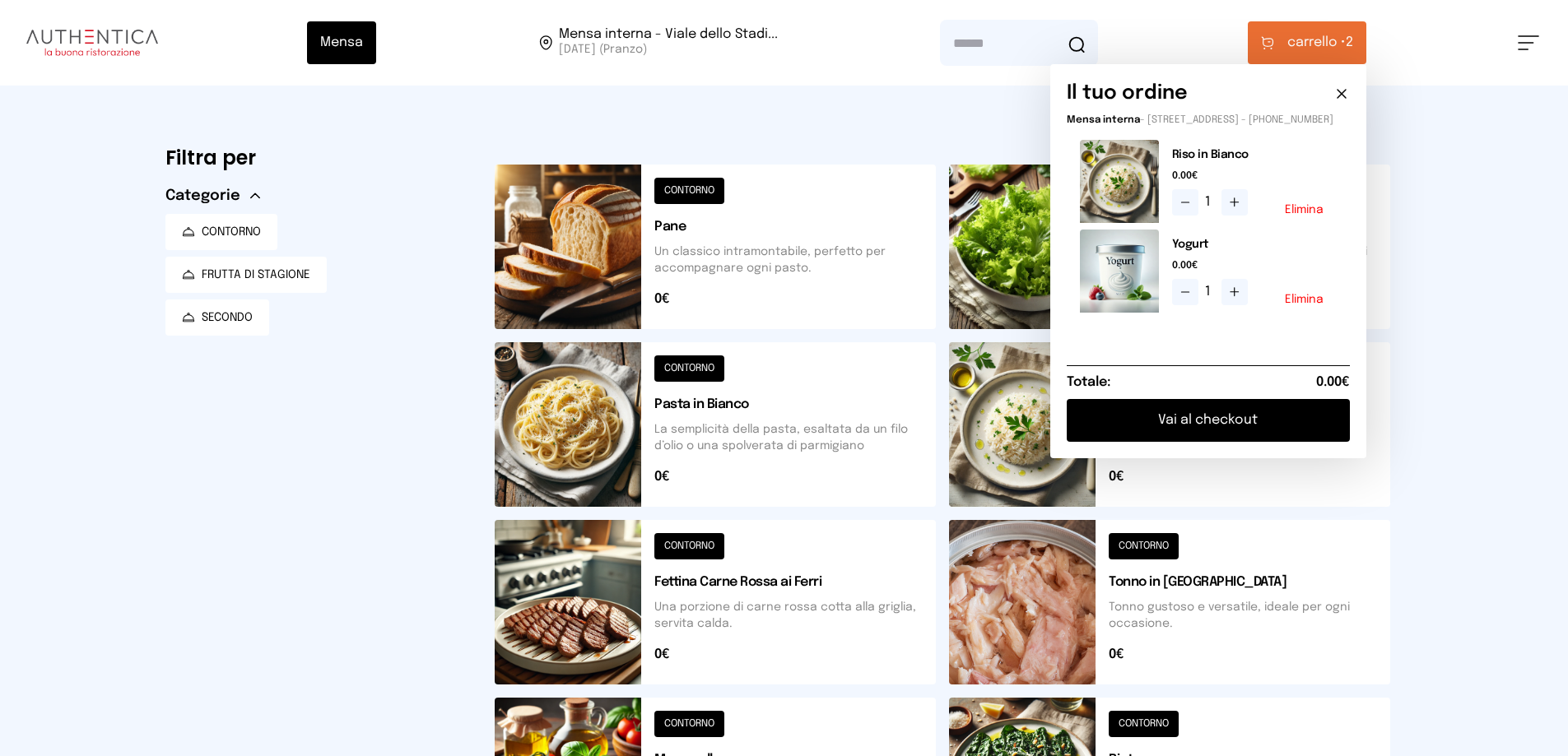
click at [1234, 436] on button "Vai al checkout" at bounding box center [1208, 420] width 283 height 43
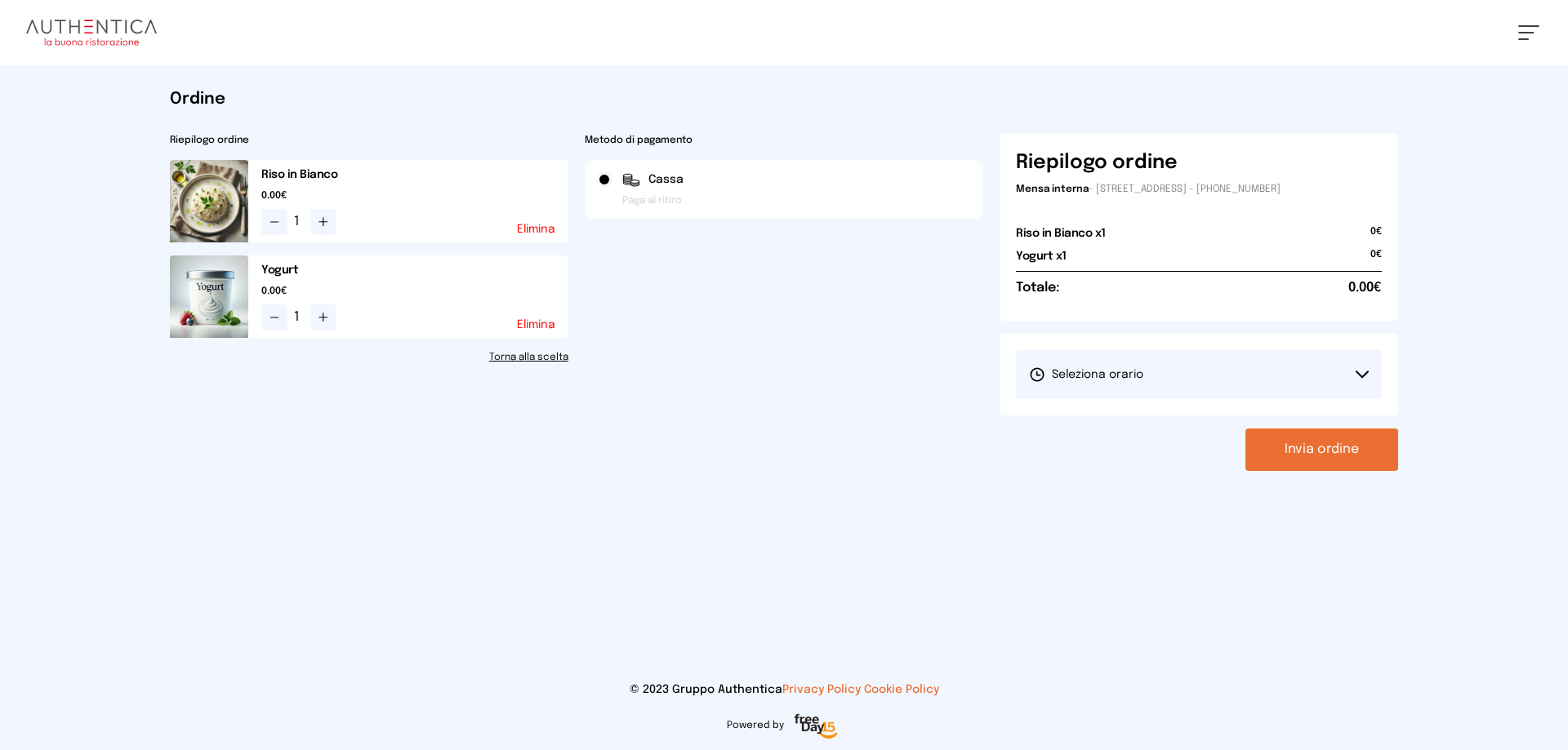
click at [1231, 355] on button "Seleziona orario" at bounding box center [1199, 375] width 366 height 49
click at [1130, 422] on span "1° Turno (13:00 - 15:00)" at bounding box center [1090, 420] width 123 height 16
click at [1285, 446] on button "Invia ordine" at bounding box center [1321, 450] width 153 height 43
